Goal: Task Accomplishment & Management: Use online tool/utility

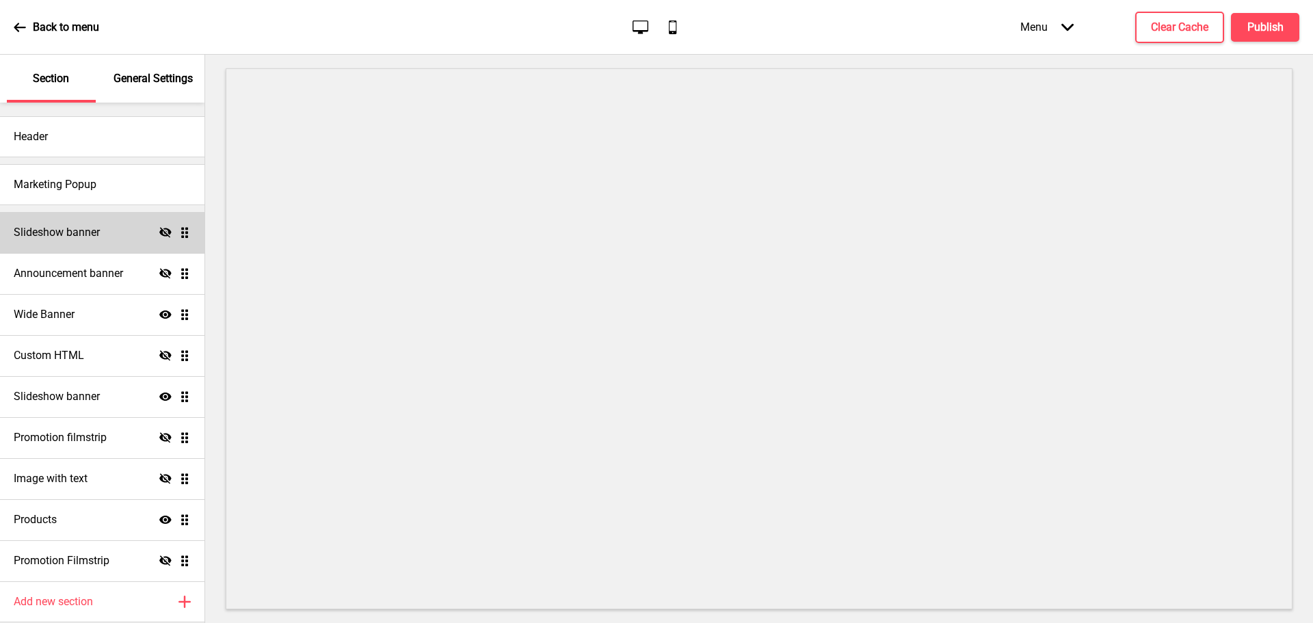
click at [74, 228] on h4 "Slideshow banner" at bounding box center [57, 232] width 86 height 15
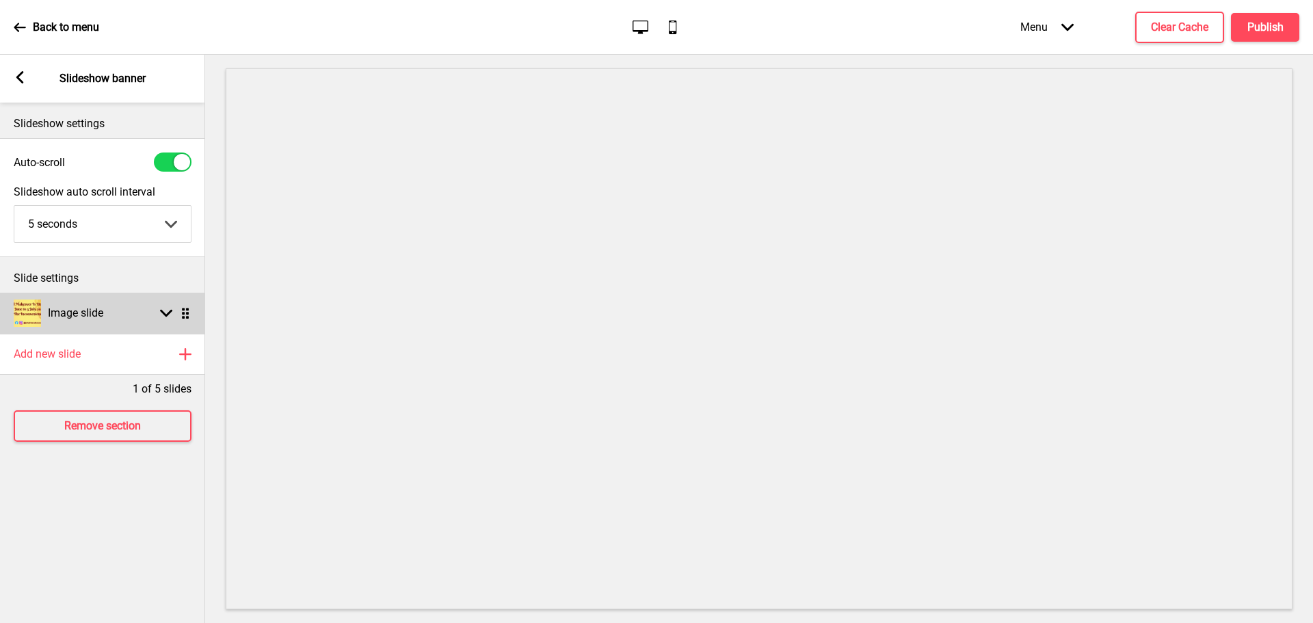
click at [94, 325] on div "Image slide" at bounding box center [59, 312] width 90 height 27
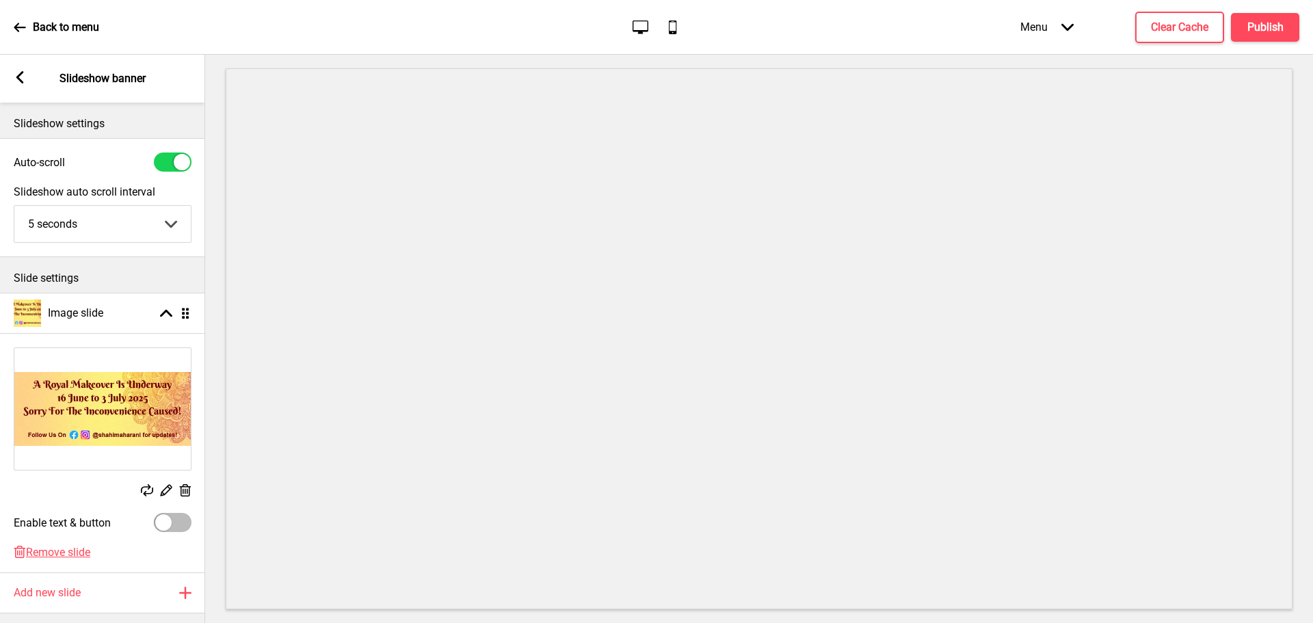
click at [29, 82] on div "Arrow left Slideshow banner" at bounding box center [102, 79] width 205 height 48
click at [19, 76] on icon at bounding box center [20, 77] width 8 height 12
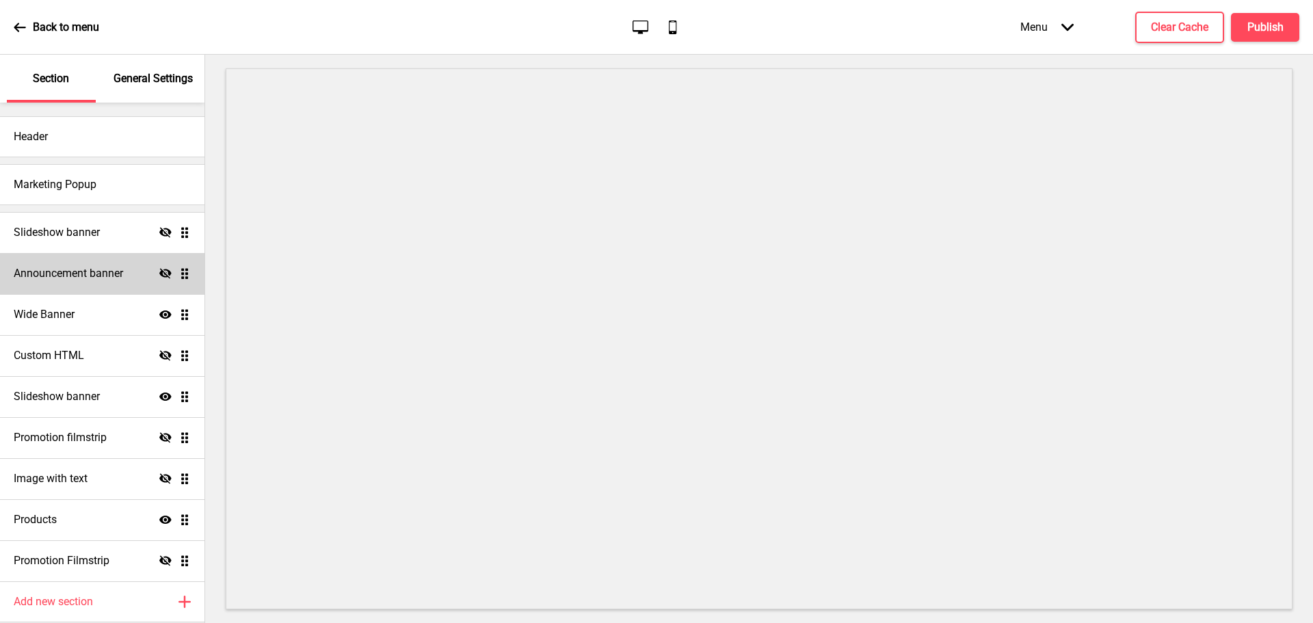
click at [102, 265] on div "Announcement banner Hide Drag" at bounding box center [102, 273] width 204 height 41
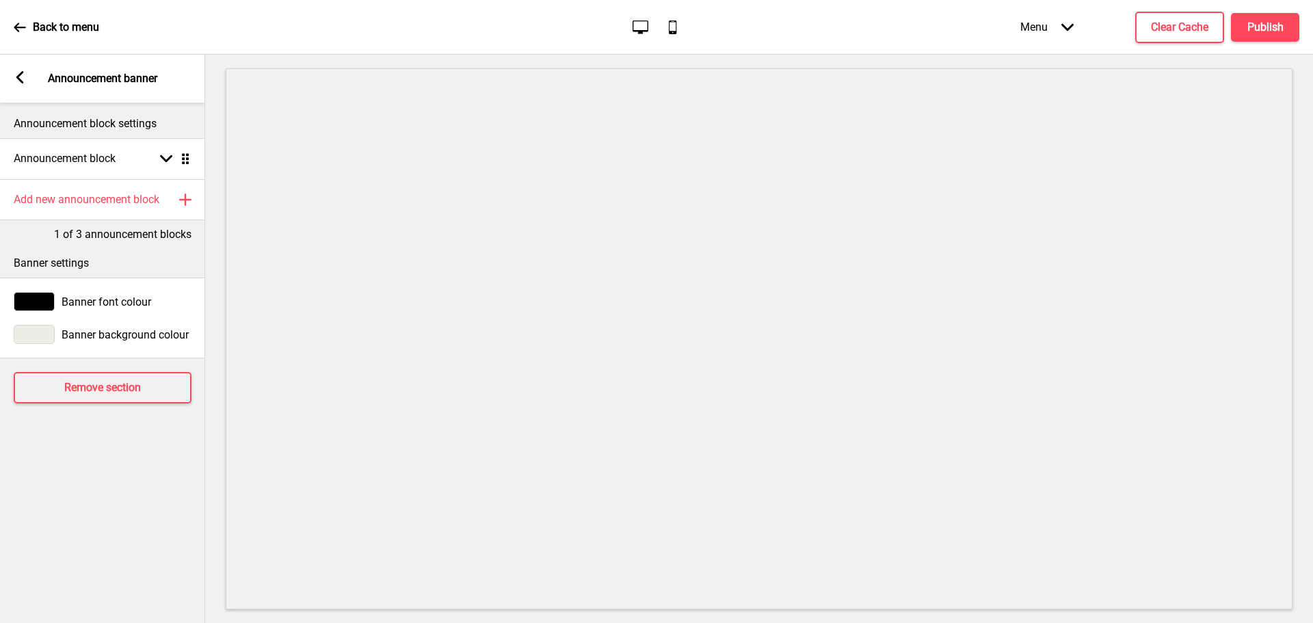
click at [19, 78] on icon at bounding box center [20, 77] width 8 height 12
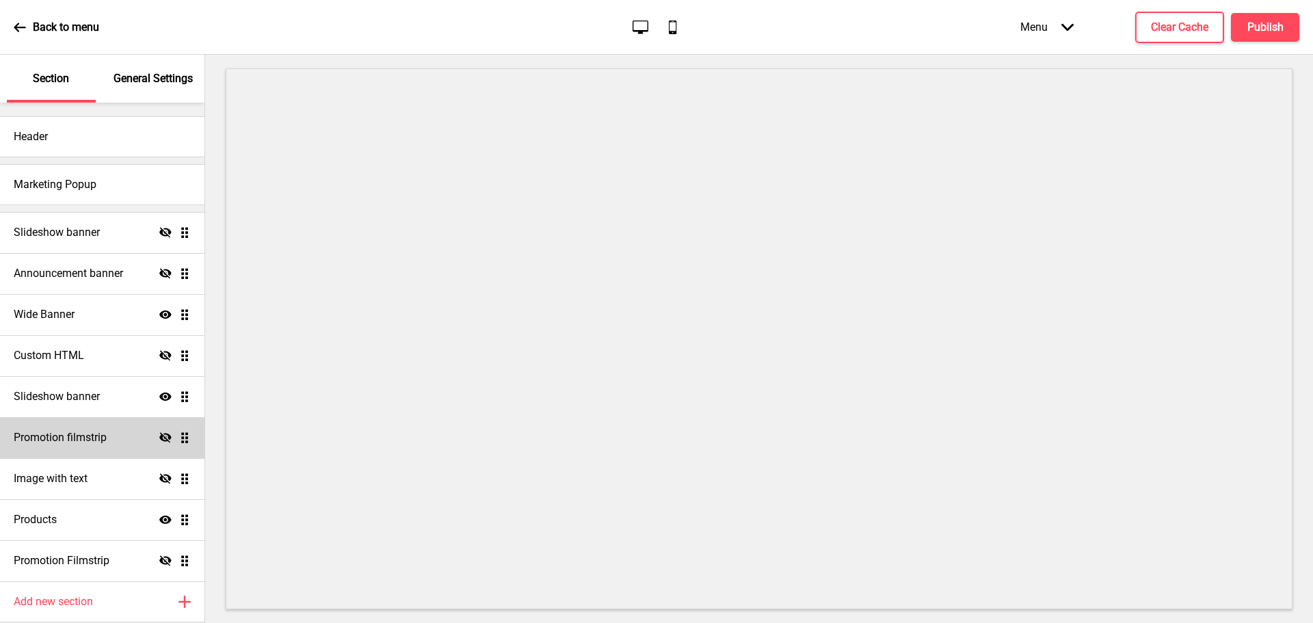
scroll to position [47, 0]
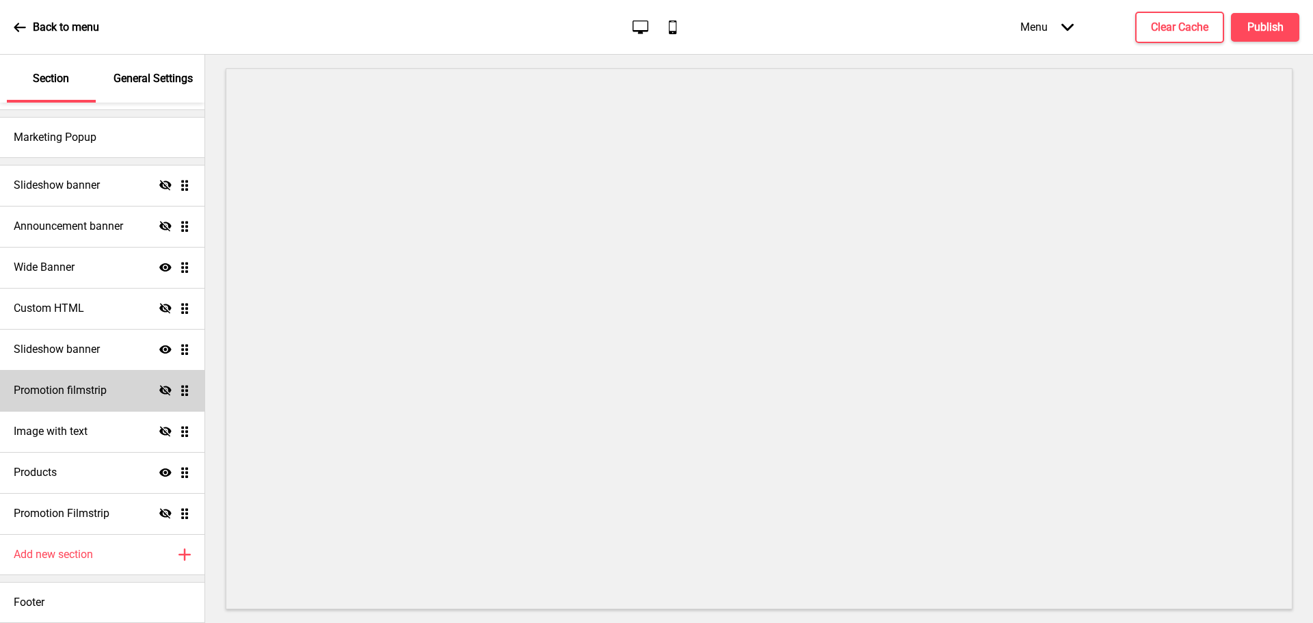
click at [88, 393] on h4 "Promotion filmstrip" at bounding box center [60, 390] width 93 height 15
select select "center"
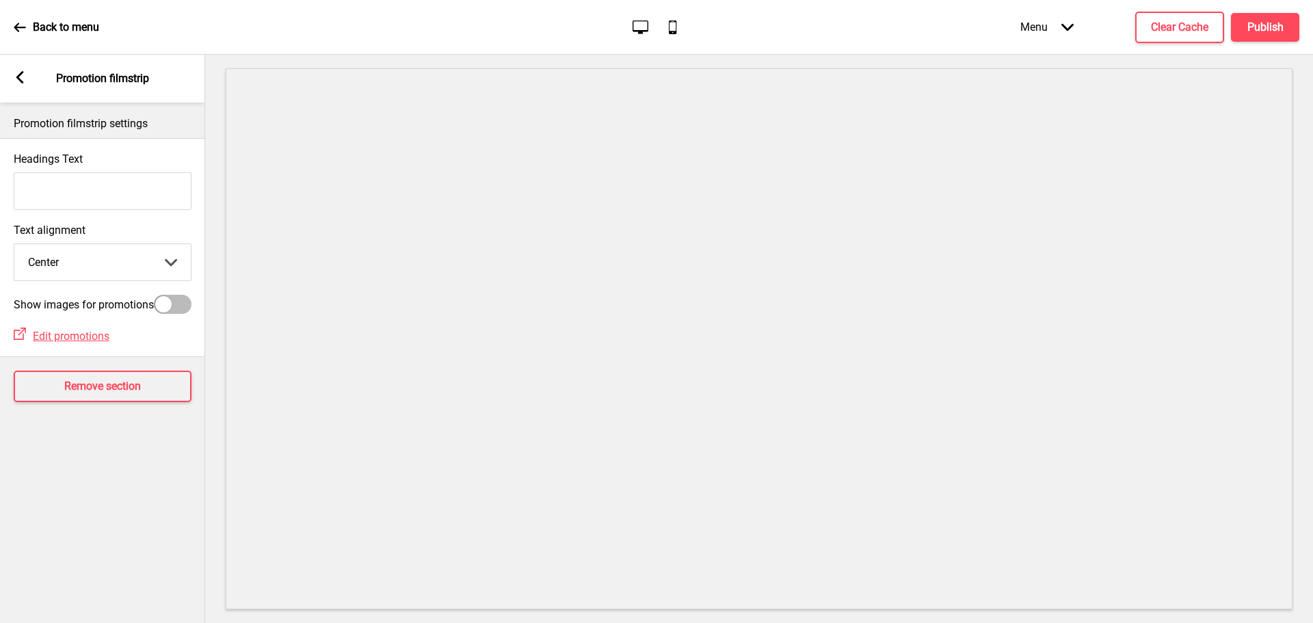
click at [19, 75] on icon at bounding box center [20, 77] width 8 height 12
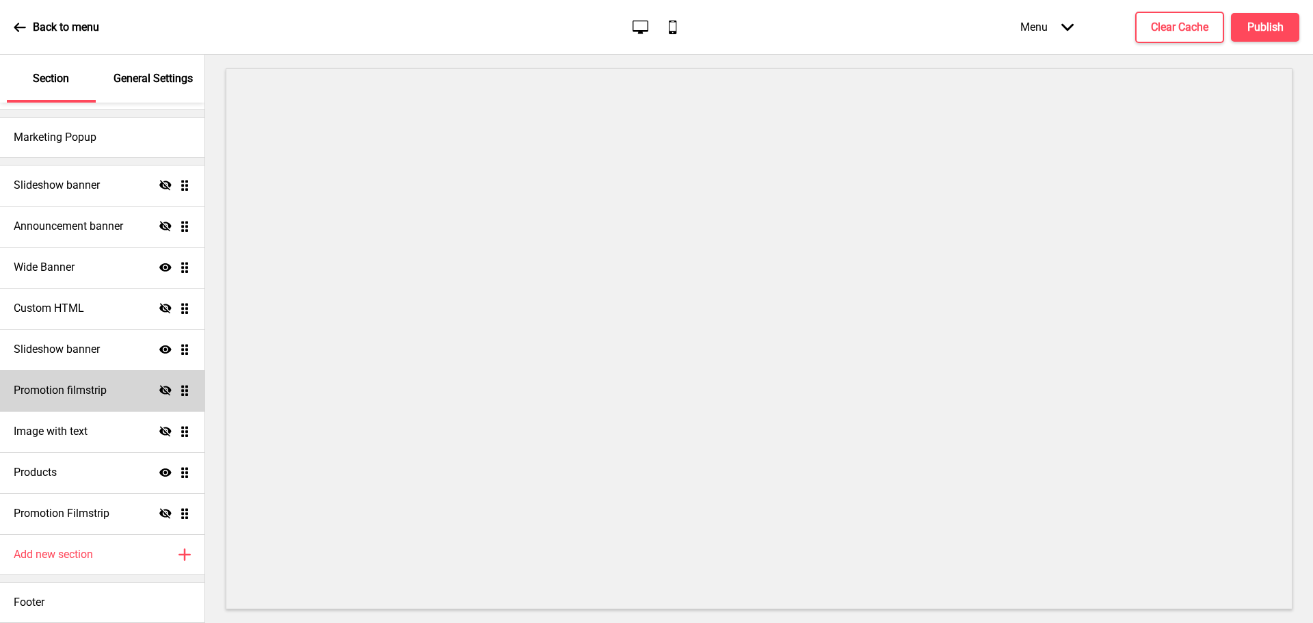
click at [57, 376] on div "Promotion filmstrip Hide Drag" at bounding box center [102, 390] width 204 height 41
select select "center"
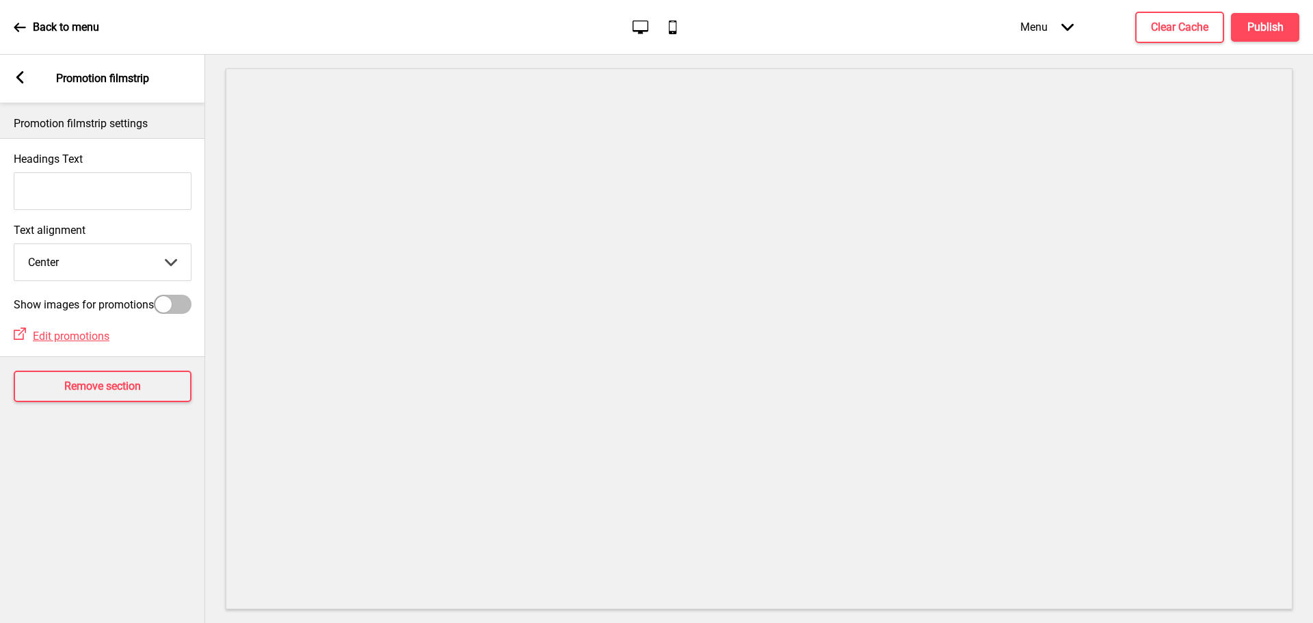
click at [18, 76] on icon at bounding box center [20, 77] width 8 height 12
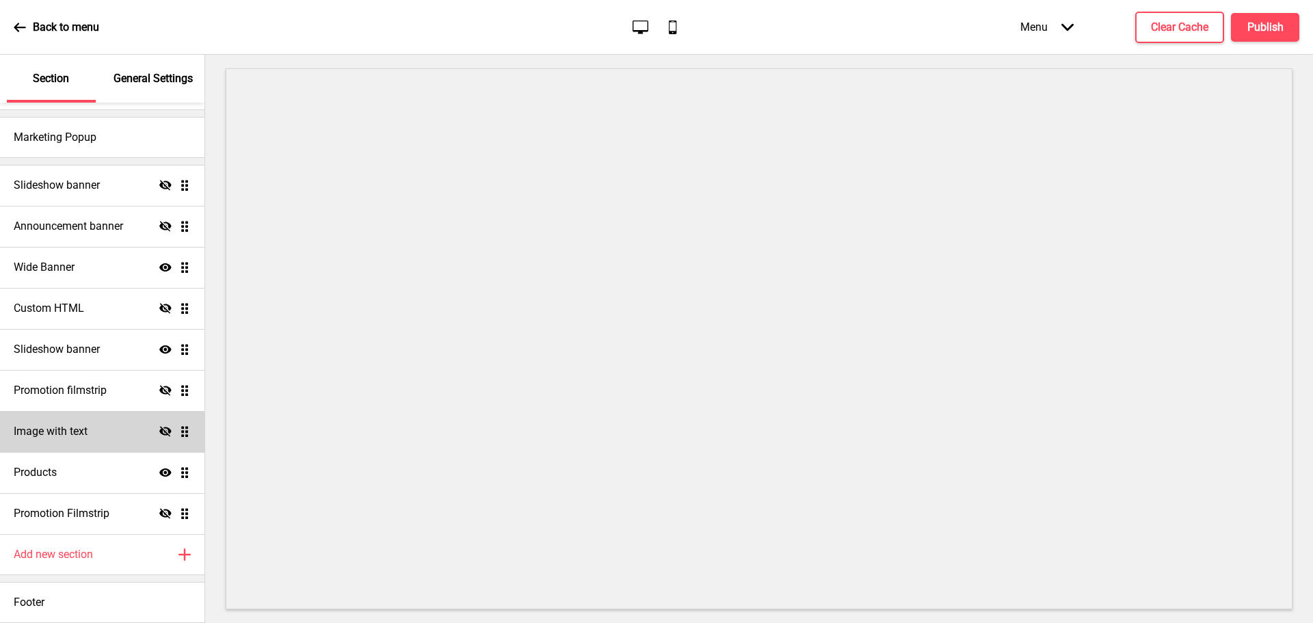
click at [54, 432] on h4 "Image with text" at bounding box center [51, 431] width 74 height 15
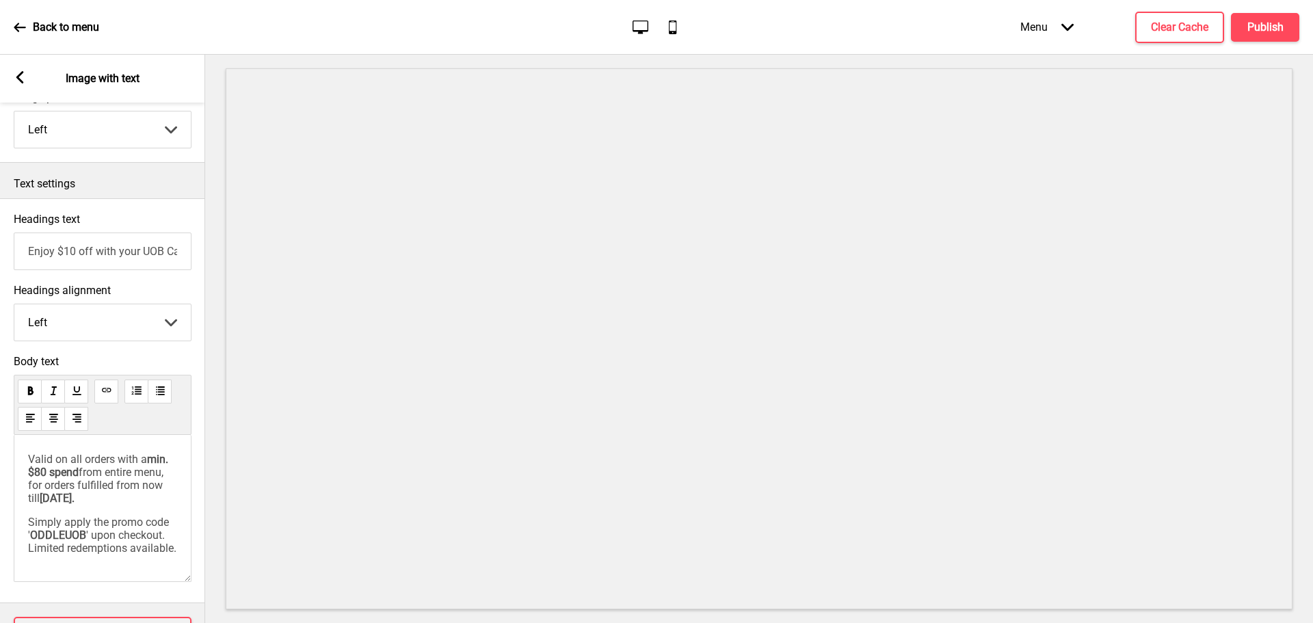
scroll to position [274, 0]
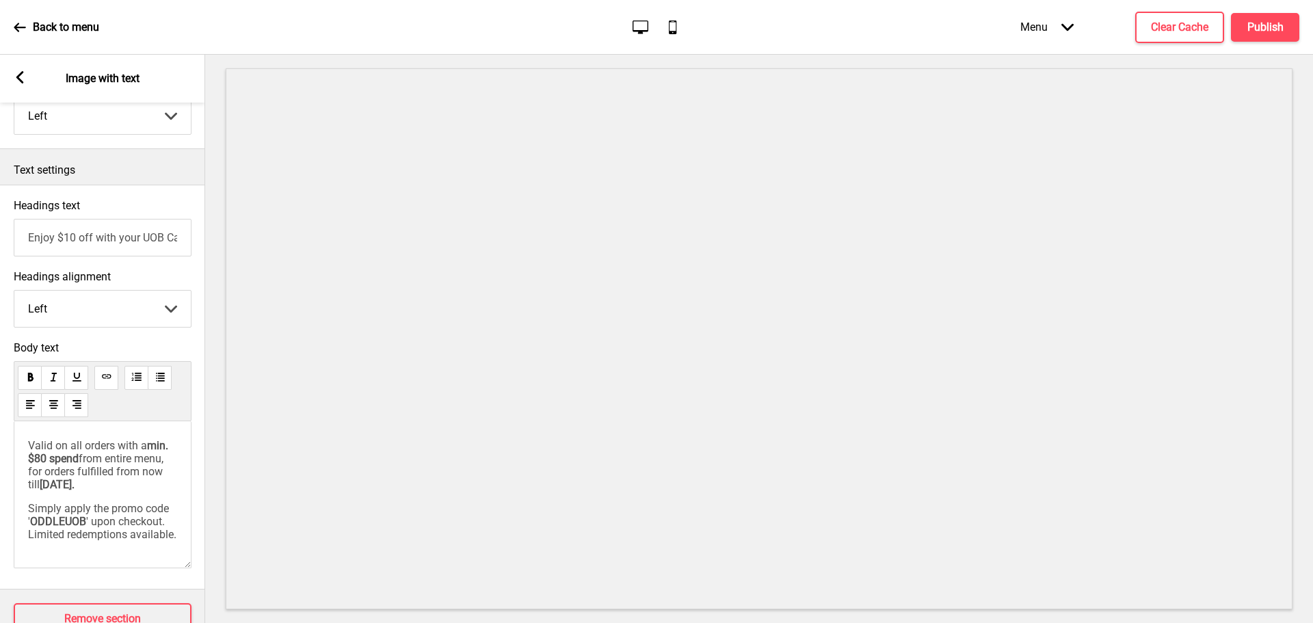
click at [18, 75] on icon at bounding box center [20, 77] width 8 height 12
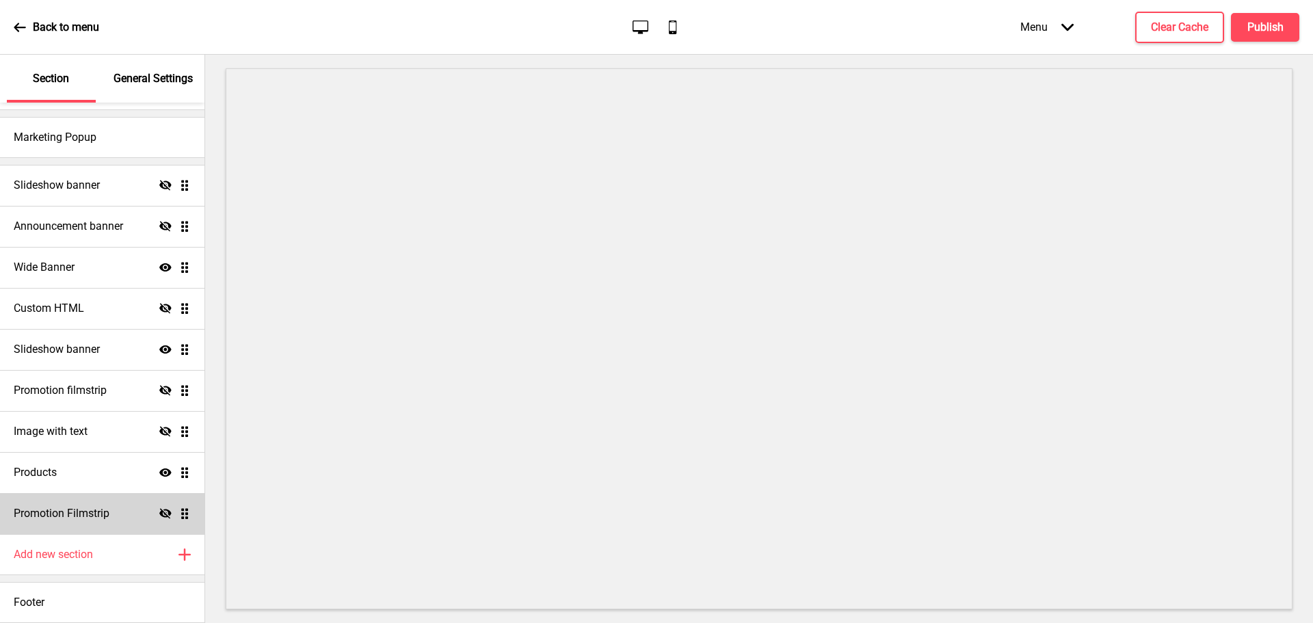
click at [89, 506] on h4 "Promotion Filmstrip" at bounding box center [62, 513] width 96 height 15
select select "center"
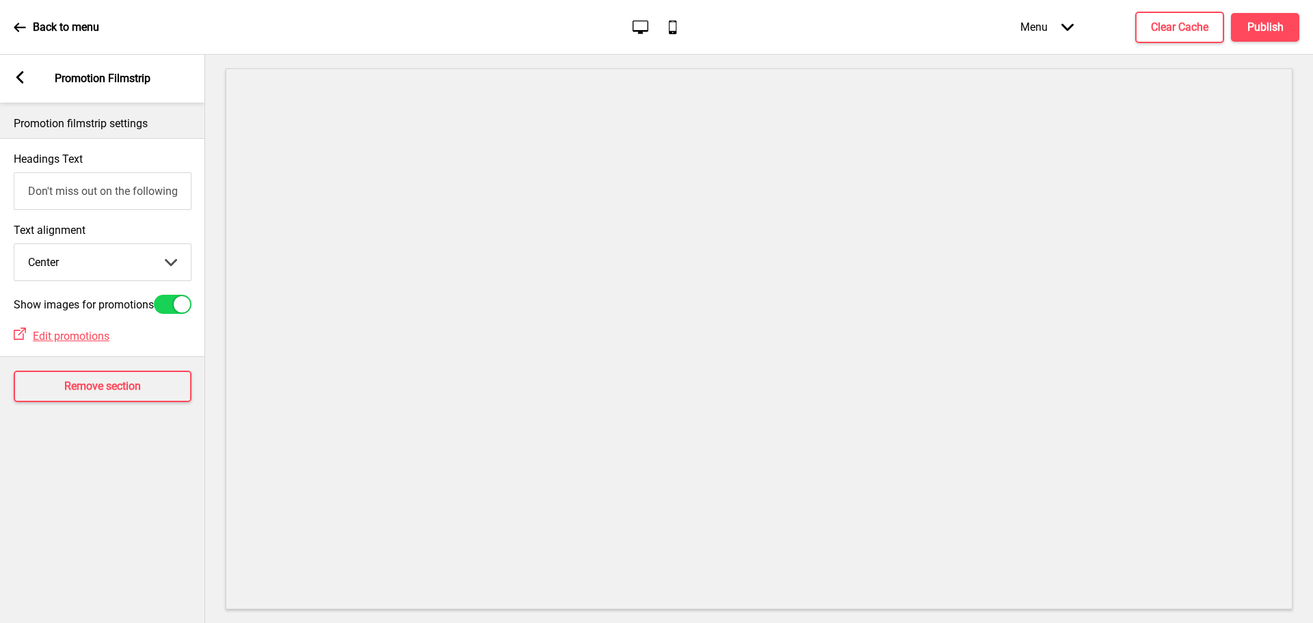
click at [14, 84] on div "Arrow left" at bounding box center [20, 78] width 12 height 15
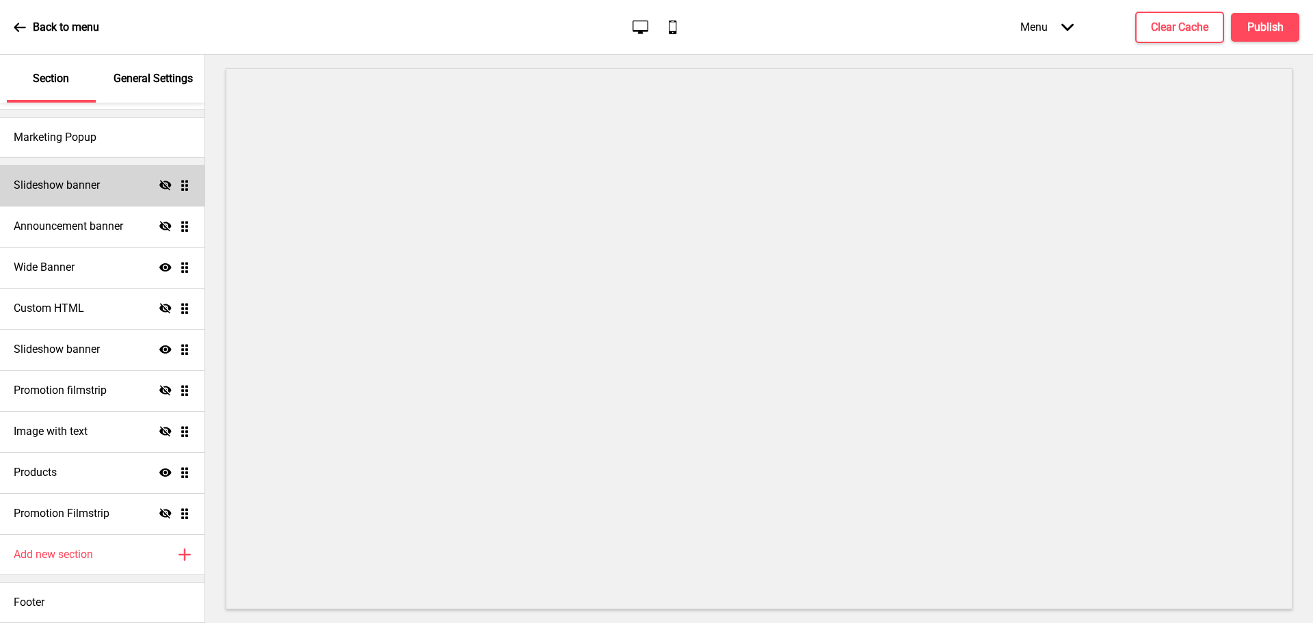
click at [72, 179] on h4 "Slideshow banner" at bounding box center [57, 185] width 86 height 15
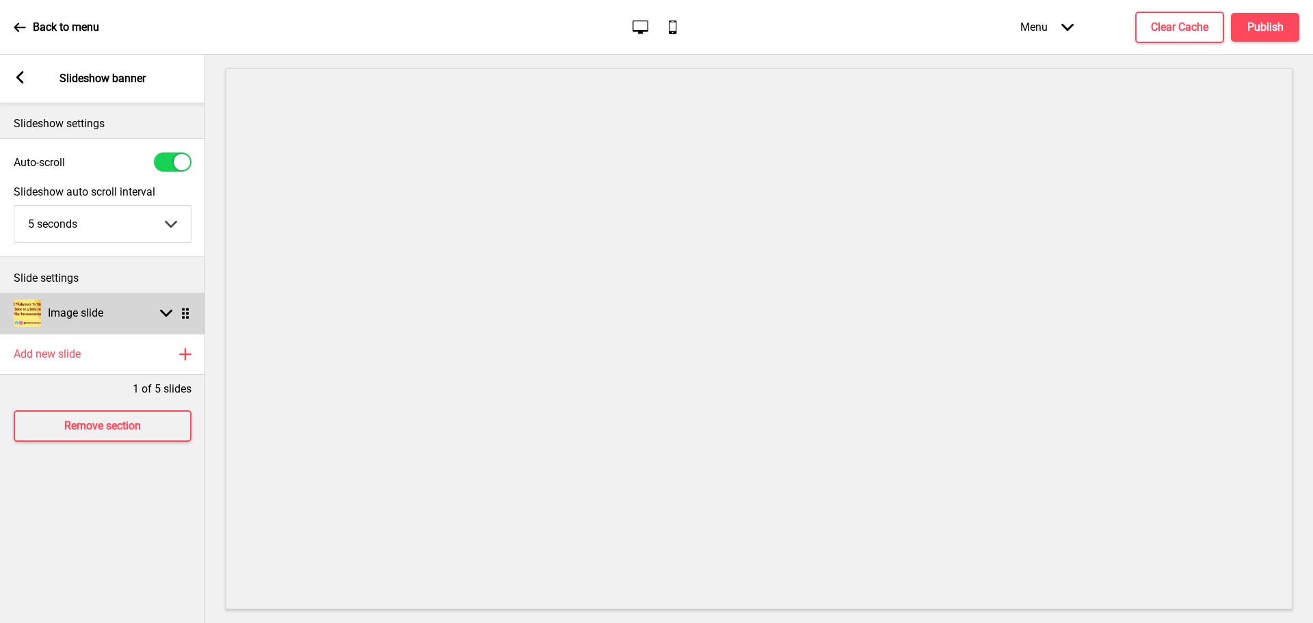
click at [175, 310] on div "Arrow down Drag" at bounding box center [172, 313] width 38 height 12
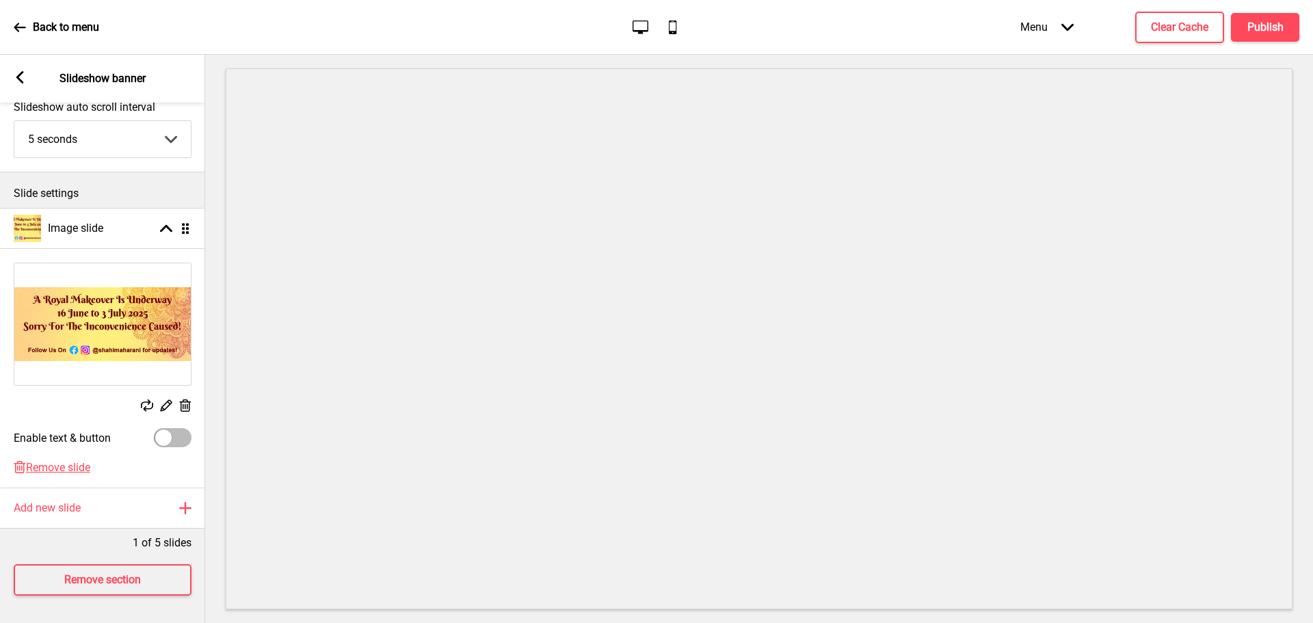
scroll to position [95, 0]
click at [15, 77] on rect at bounding box center [20, 77] width 12 height 12
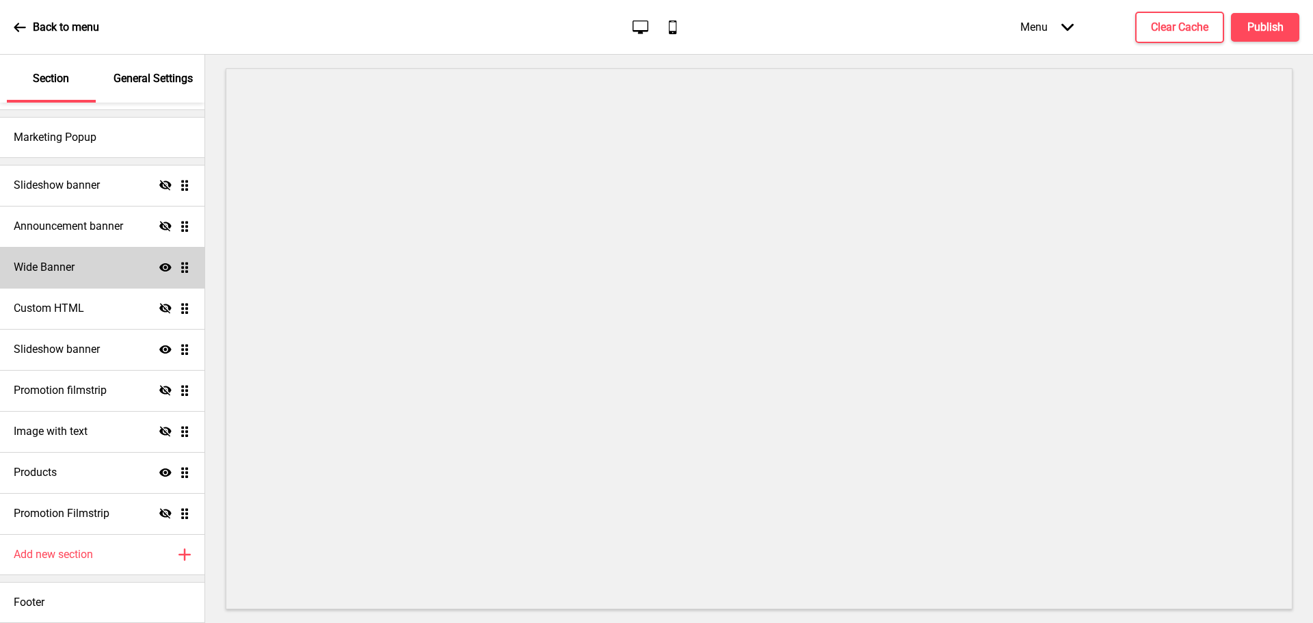
click at [38, 276] on div "Wide Banner Show Drag" at bounding box center [102, 267] width 204 height 41
select select "large"
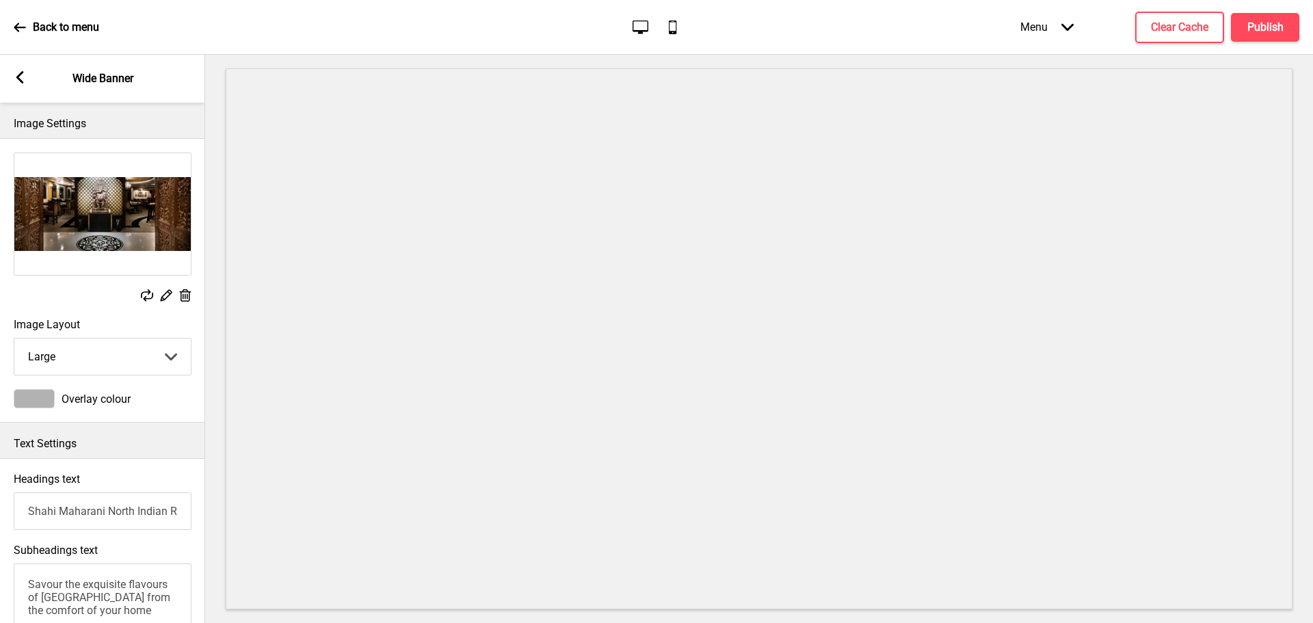
click at [55, 217] on img at bounding box center [102, 214] width 176 height 122
click at [168, 297] on rect at bounding box center [166, 295] width 14 height 14
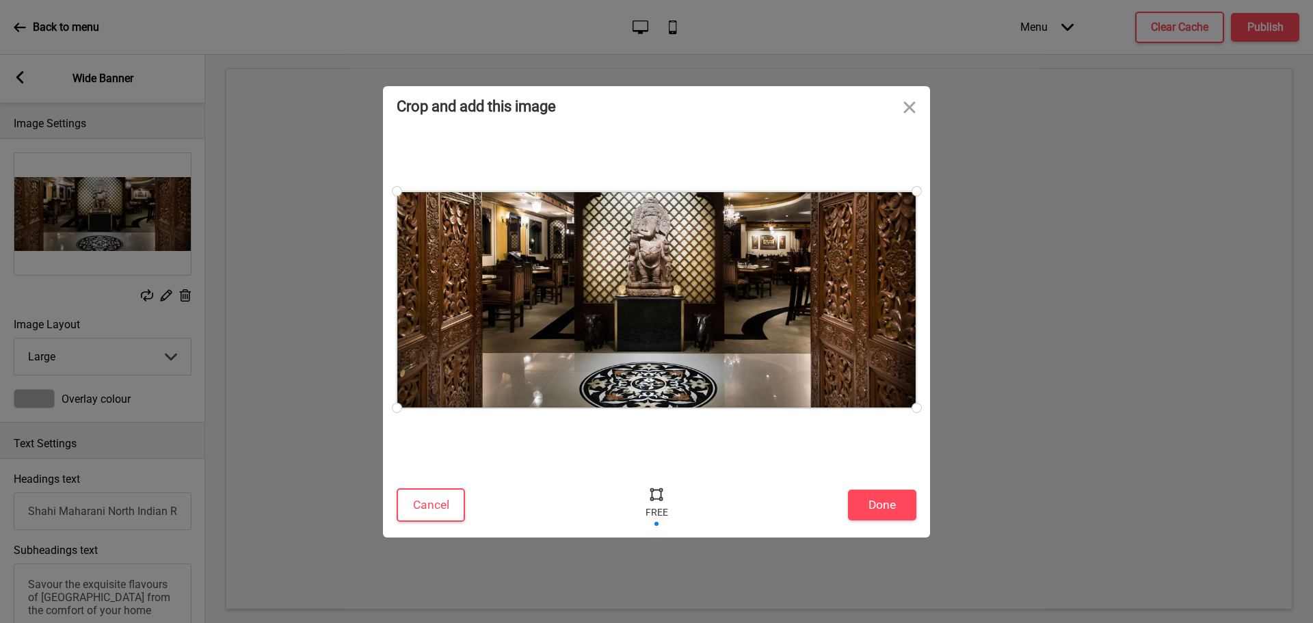
click at [599, 328] on div at bounding box center [657, 299] width 520 height 217
click at [889, 506] on button "Done" at bounding box center [882, 505] width 68 height 31
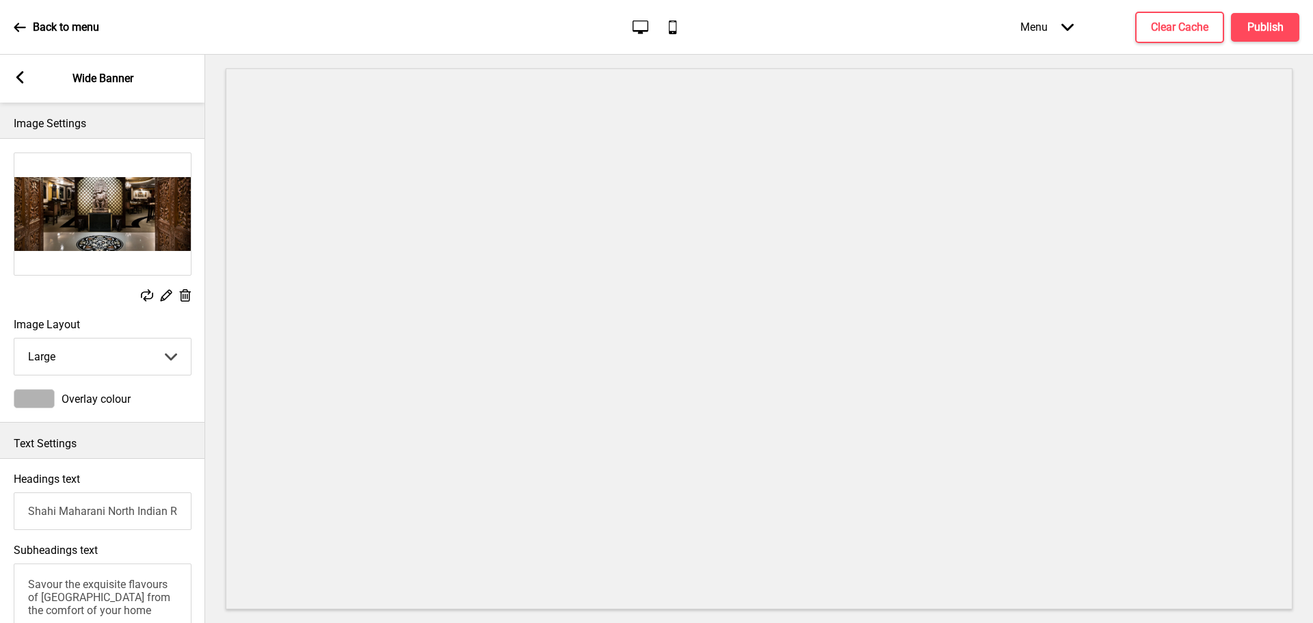
click at [187, 291] on icon at bounding box center [186, 295] width 12 height 12
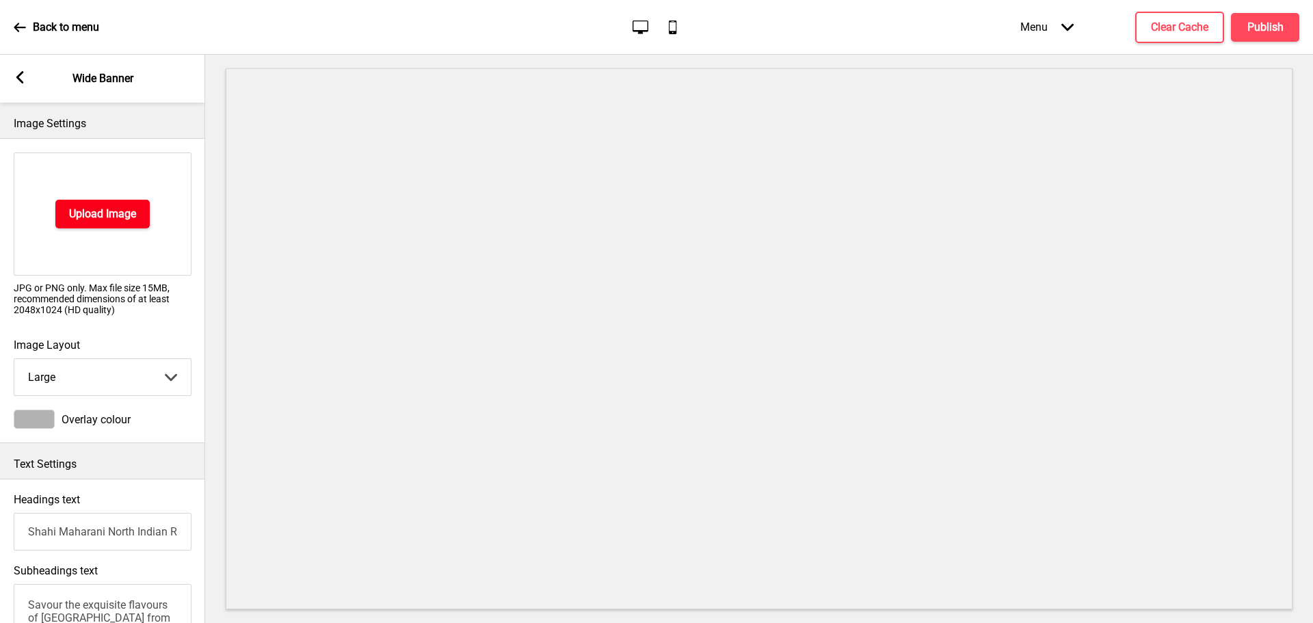
click at [94, 215] on h4 "Upload Image" at bounding box center [102, 213] width 67 height 15
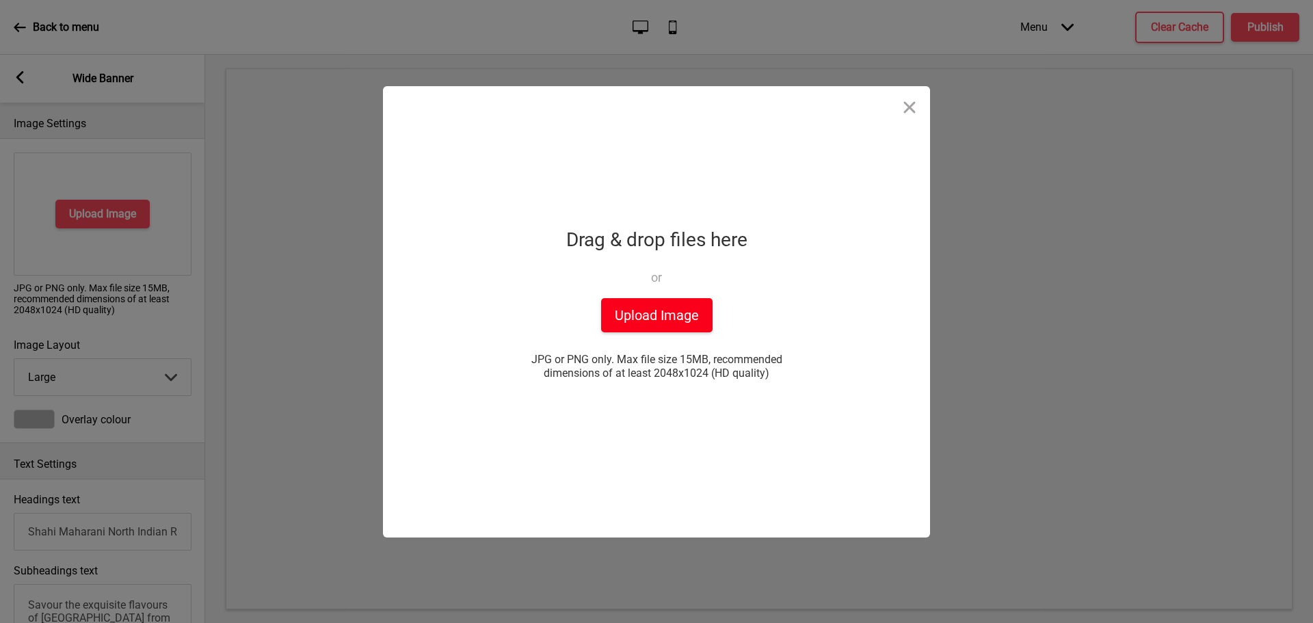
click at [634, 310] on button "Upload Image" at bounding box center [656, 315] width 111 height 34
click at [906, 98] on button "Close" at bounding box center [909, 106] width 41 height 41
